Goal: Find contact information: Find contact information

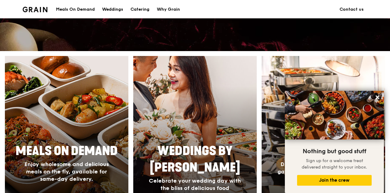
scroll to position [183, 0]
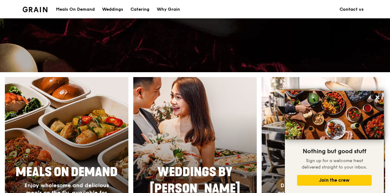
click at [345, 9] on link "Contact us" at bounding box center [351, 9] width 31 height 18
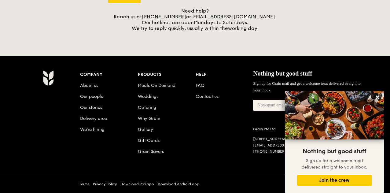
scroll to position [283, 0]
click at [377, 97] on icon at bounding box center [377, 97] width 4 height 4
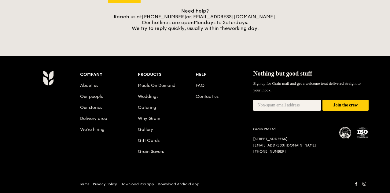
drag, startPoint x: 253, startPoint y: 138, endPoint x: 269, endPoint y: 138, distance: 16.2
click at [269, 138] on div "[STREET_ADDRESS]" at bounding box center [292, 138] width 79 height 5
copy div "5 Burn Rd"
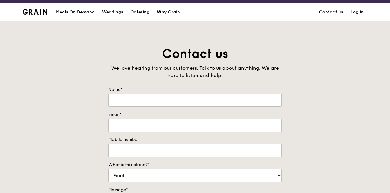
scroll to position [0, 0]
